Goal: Transaction & Acquisition: Book appointment/travel/reservation

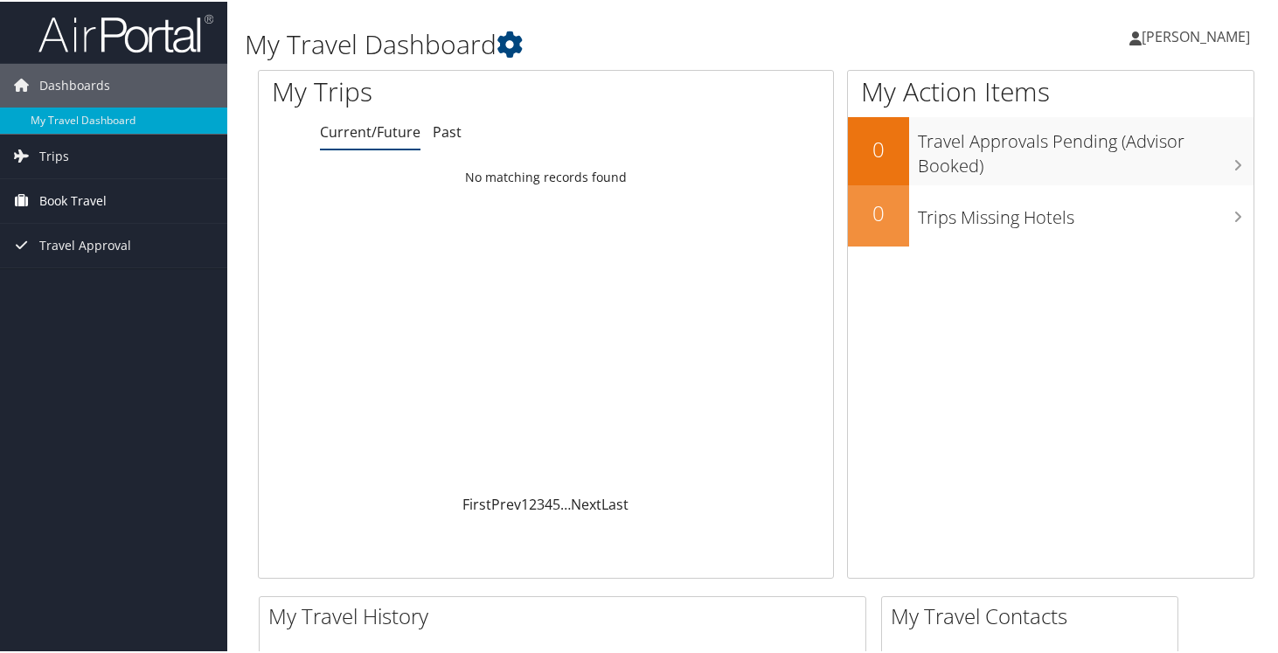
click at [100, 194] on span "Book Travel" at bounding box center [72, 199] width 67 height 44
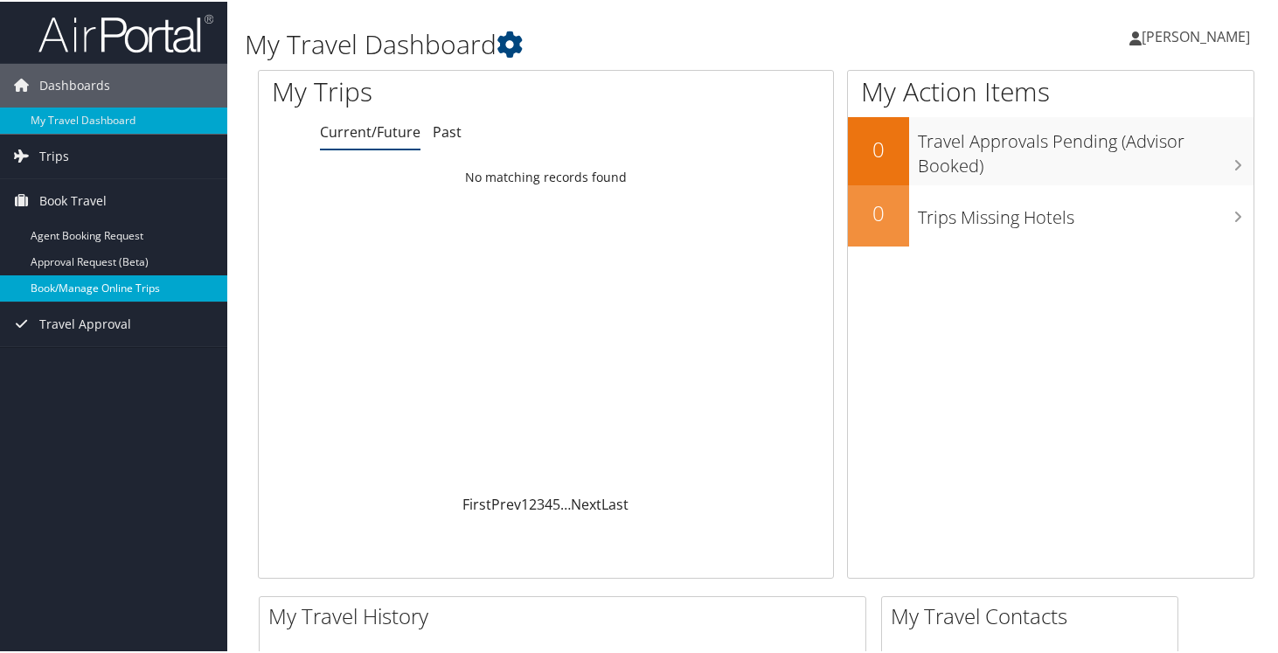
click at [87, 276] on link "Book/Manage Online Trips" at bounding box center [113, 287] width 227 height 26
